Goal: Find specific page/section: Find specific page/section

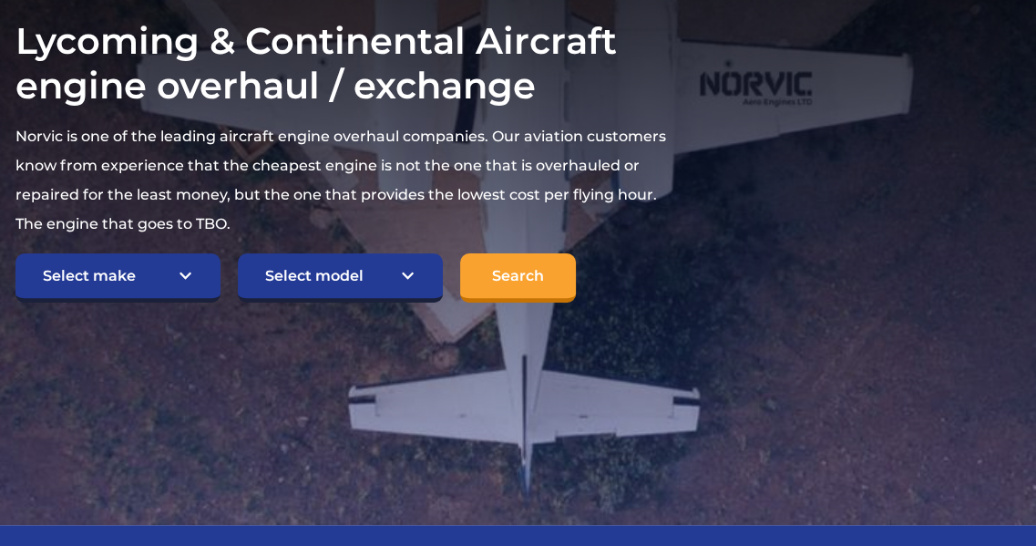
scroll to position [455, 0]
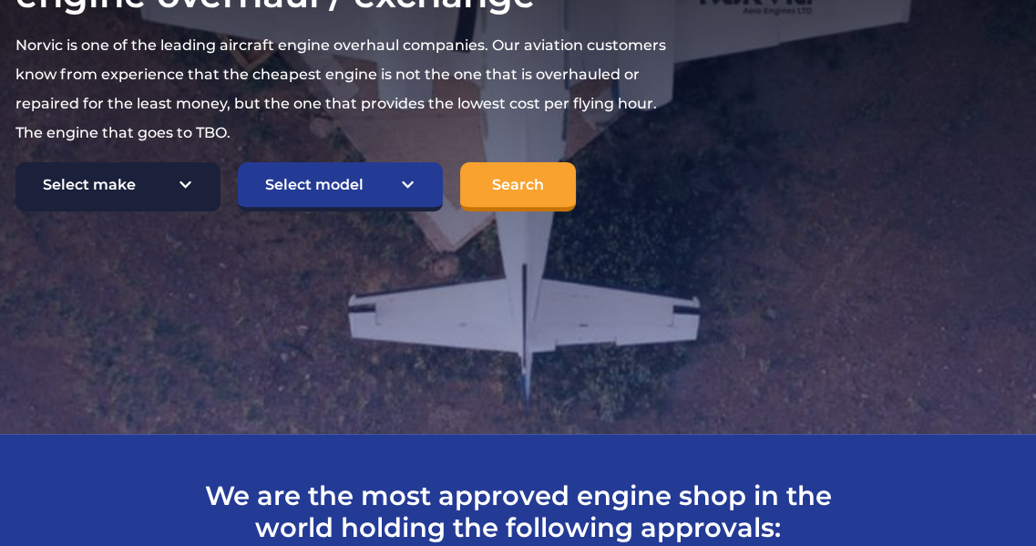
click at [176, 187] on select "Select make TCM Continental Lycoming" at bounding box center [117, 186] width 205 height 49
select select "Lycoming"
click at [15, 163] on select "Select make TCM Continental Lycoming" at bounding box center [117, 186] width 205 height 49
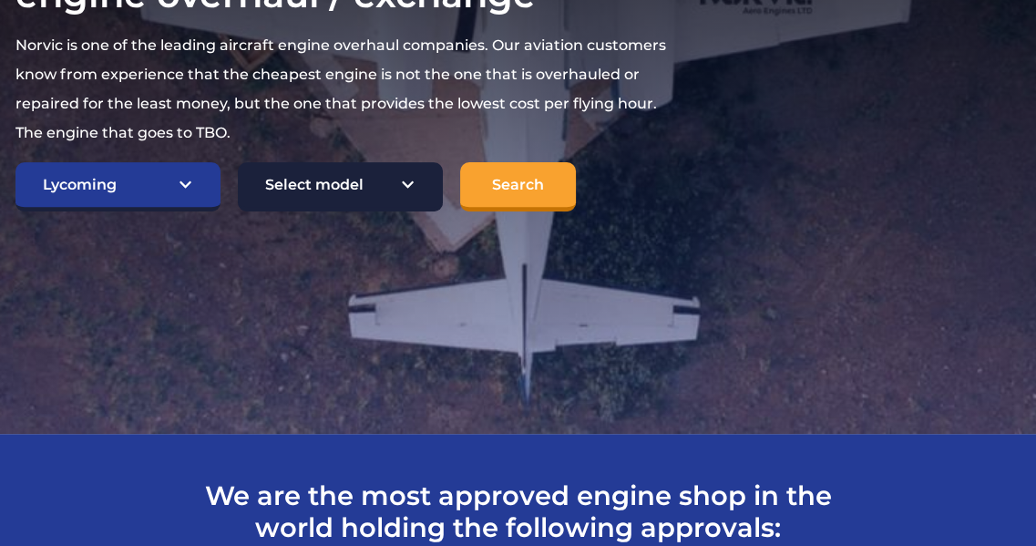
click at [411, 186] on select "Select model American Champion 7KCAB [PERSON_NAME] Citabria IO-320-E2A Beech 23…" at bounding box center [340, 186] width 205 height 49
select select "635"
click at [238, 163] on select "Select model American Champion 7KCAB [PERSON_NAME] Citabria IO-320-E2A Beech 23…" at bounding box center [340, 186] width 205 height 49
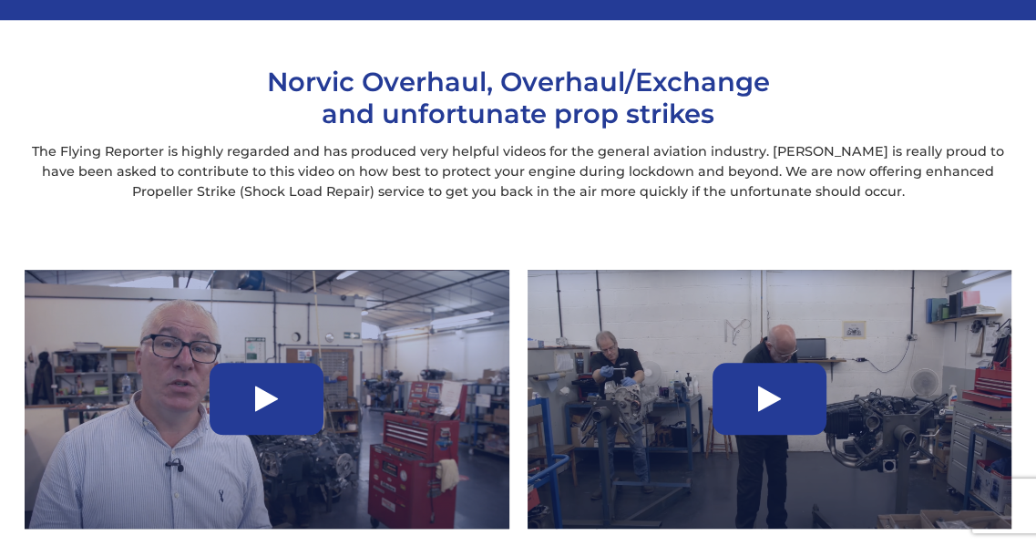
scroll to position [1366, 0]
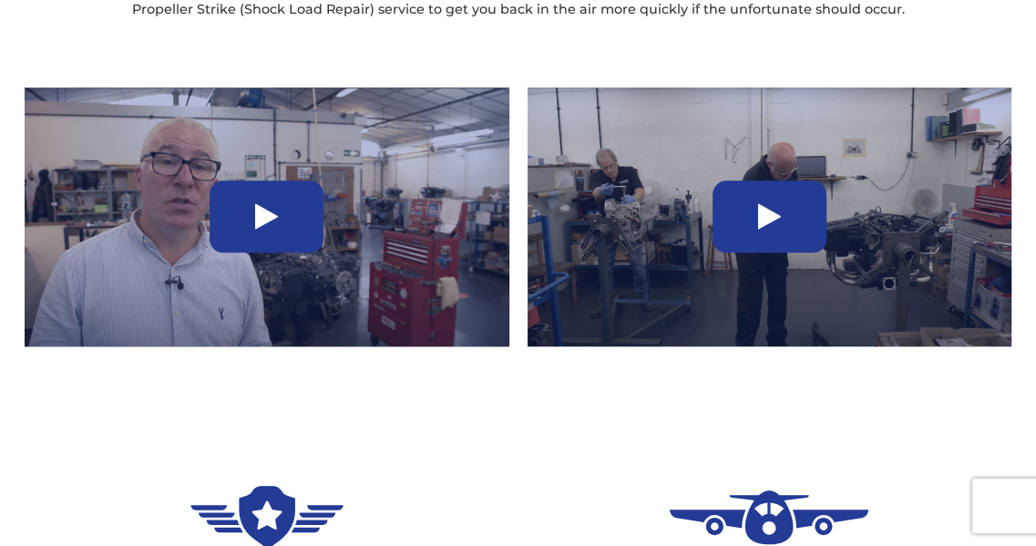
click at [260, 218] on icon at bounding box center [266, 216] width 23 height 29
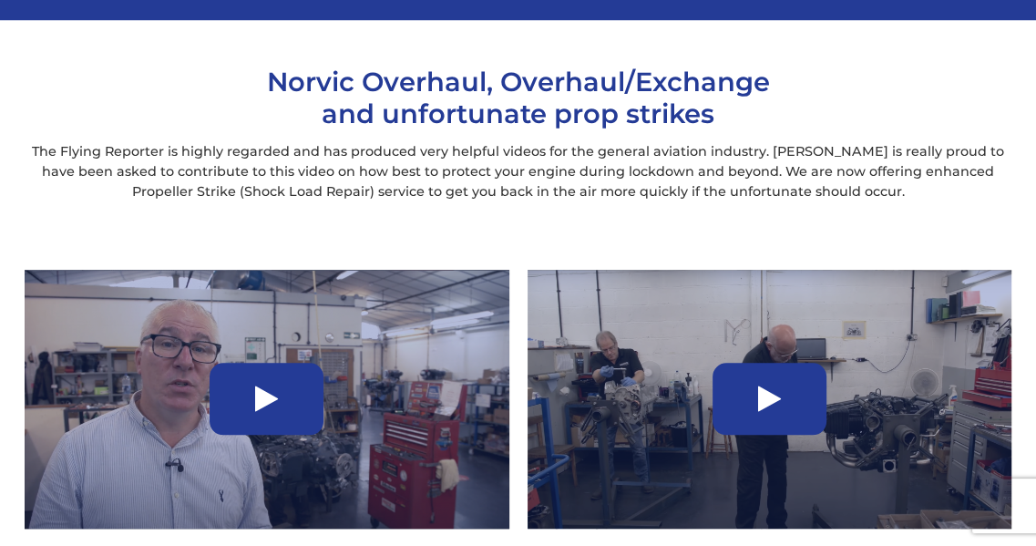
scroll to position [1366, 0]
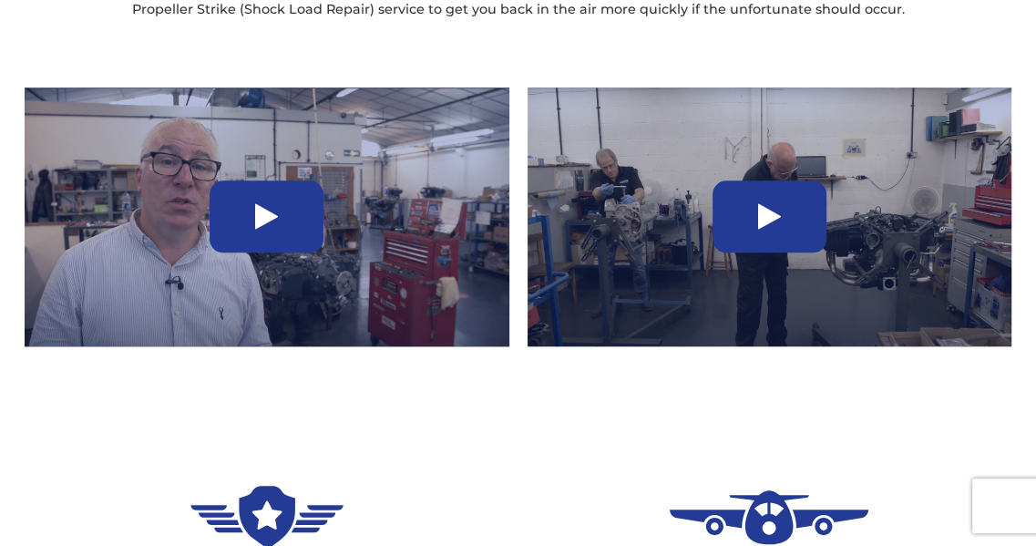
click at [767, 217] on icon at bounding box center [769, 216] width 23 height 29
